Goal: Complete application form

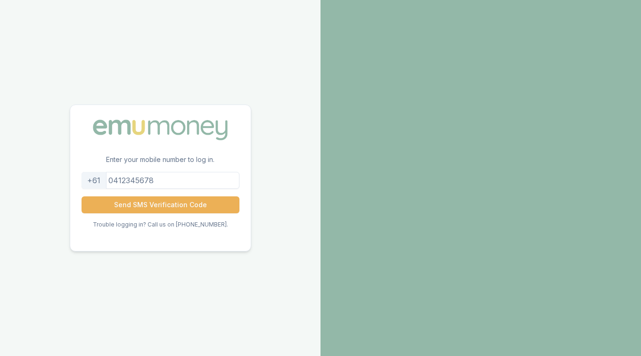
drag, startPoint x: 177, startPoint y: 185, endPoint x: 135, endPoint y: 178, distance: 42.5
click at [135, 178] on input "tel" at bounding box center [160, 180] width 158 height 17
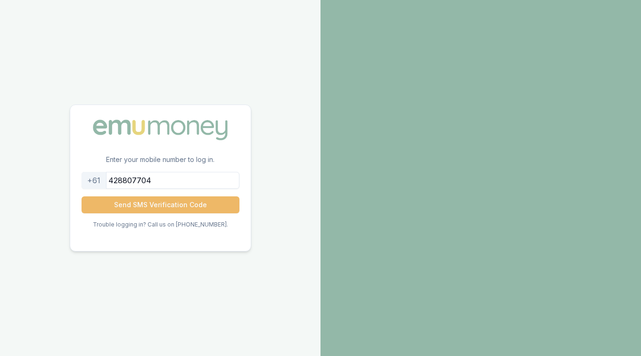
type input "428807704"
click at [154, 203] on button "Send SMS Verification Code" at bounding box center [160, 204] width 158 height 17
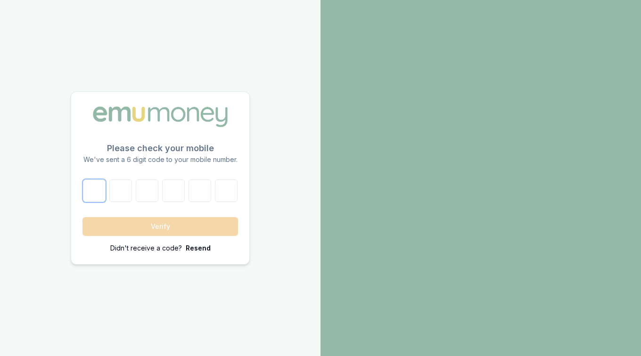
click at [100, 193] on input "number" at bounding box center [94, 190] width 23 height 23
type input "8"
type input "1"
type input "4"
type input "8"
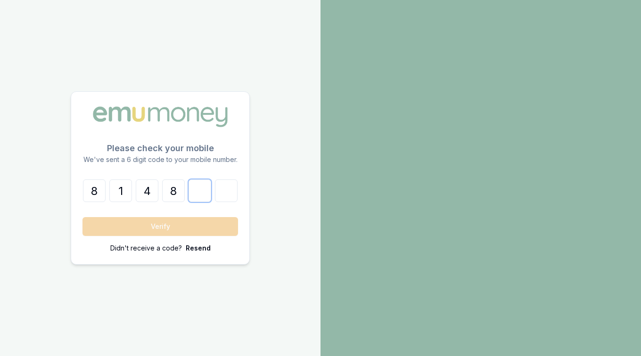
type input "4"
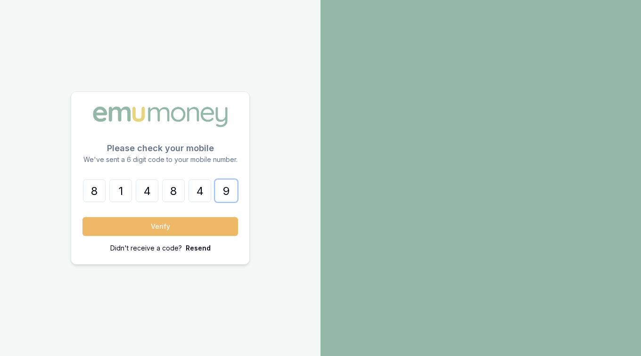
type input "9"
click at [143, 227] on button "Verify" at bounding box center [159, 226] width 155 height 19
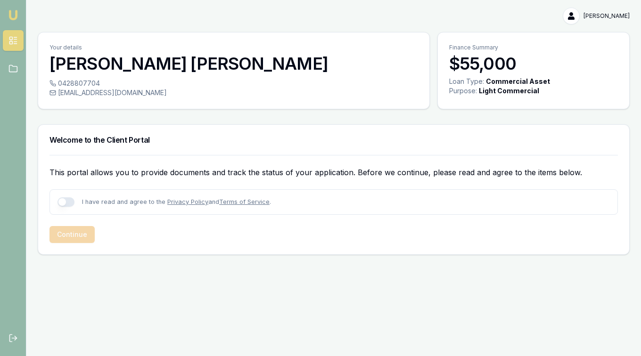
click at [133, 172] on p "This portal allows you to provide documents and track the status of your applic…" at bounding box center [333, 172] width 568 height 11
click at [174, 201] on link "Privacy Policy" at bounding box center [187, 201] width 41 height 7
click at [134, 219] on form "I have read and agree to the Privacy Policy and Terms of Service . Continue" at bounding box center [333, 216] width 568 height 54
click at [236, 201] on link "Terms of Service" at bounding box center [244, 201] width 50 height 7
click at [276, 41] on div "Your details Tristan Williams" at bounding box center [233, 55] width 391 height 46
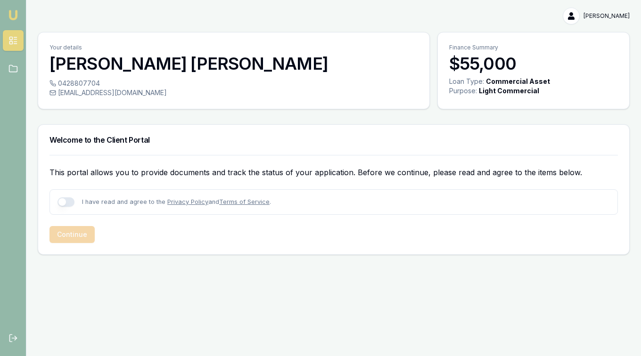
click at [67, 203] on button "button" at bounding box center [65, 201] width 17 height 9
checkbox input "true"
click at [74, 236] on button "Continue" at bounding box center [71, 234] width 45 height 17
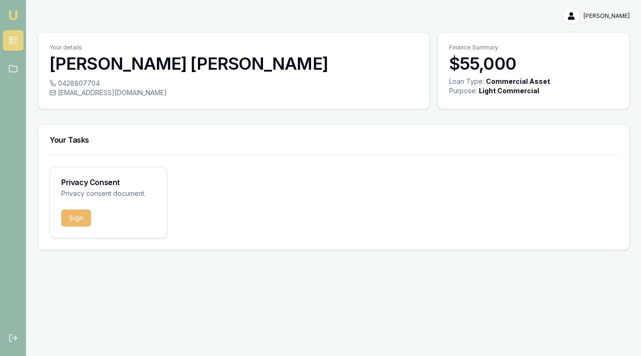
click at [78, 218] on button "Sign" at bounding box center [76, 218] width 30 height 17
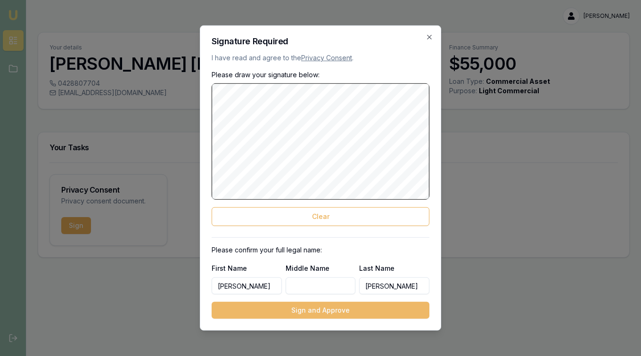
click at [314, 311] on button "Sign and Approve" at bounding box center [320, 310] width 218 height 17
